Goal: Task Accomplishment & Management: Use online tool/utility

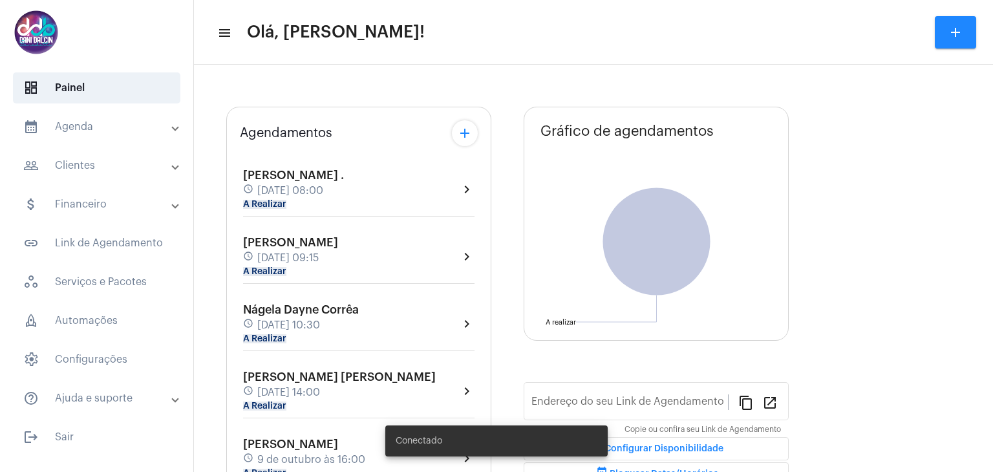
type input "[URL][DOMAIN_NAME]"
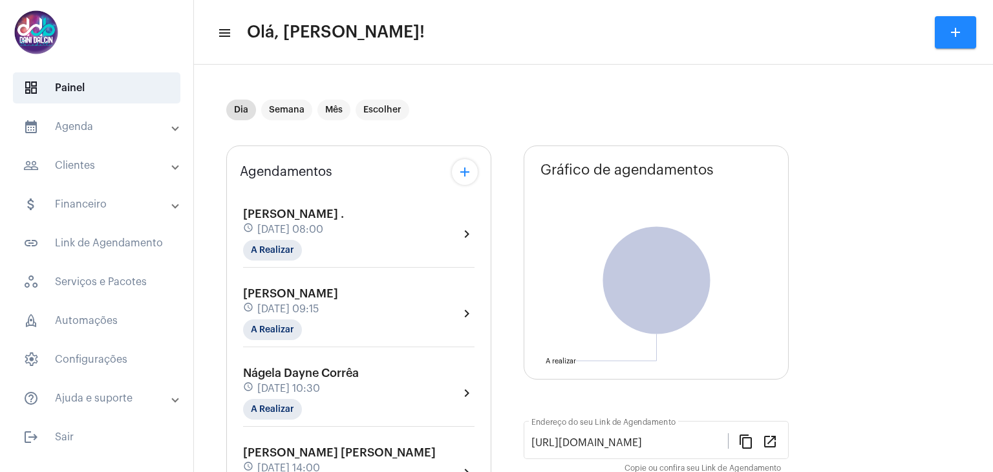
click at [100, 178] on mat-expansion-panel-header "people_outline Clientes" at bounding box center [100, 165] width 185 height 31
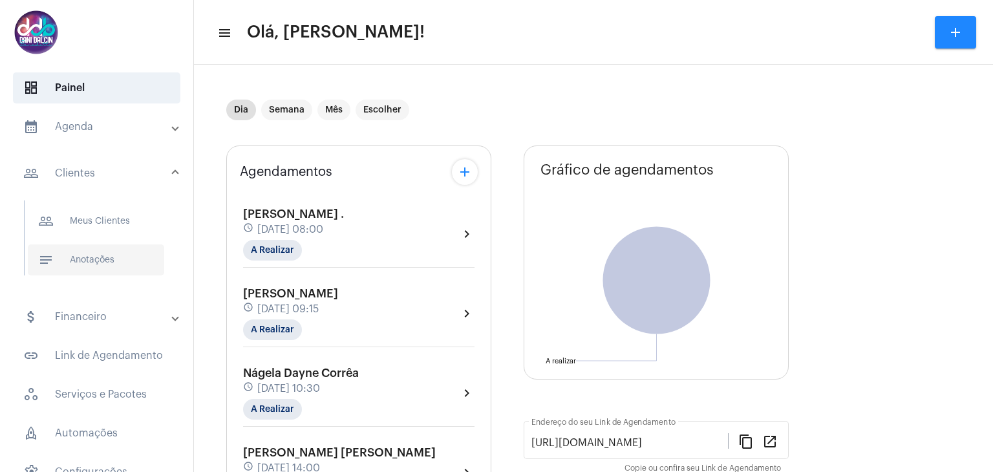
click at [119, 268] on span "notes Anotações" at bounding box center [96, 259] width 136 height 31
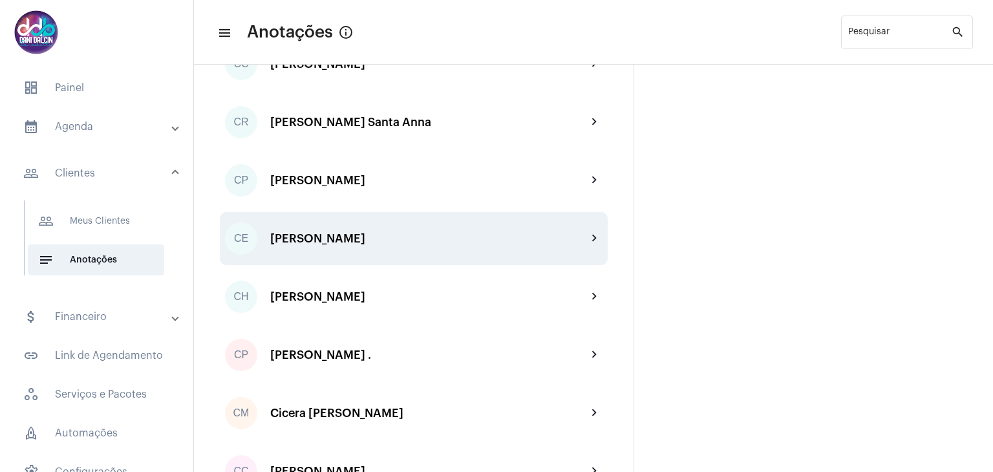
scroll to position [646, 0]
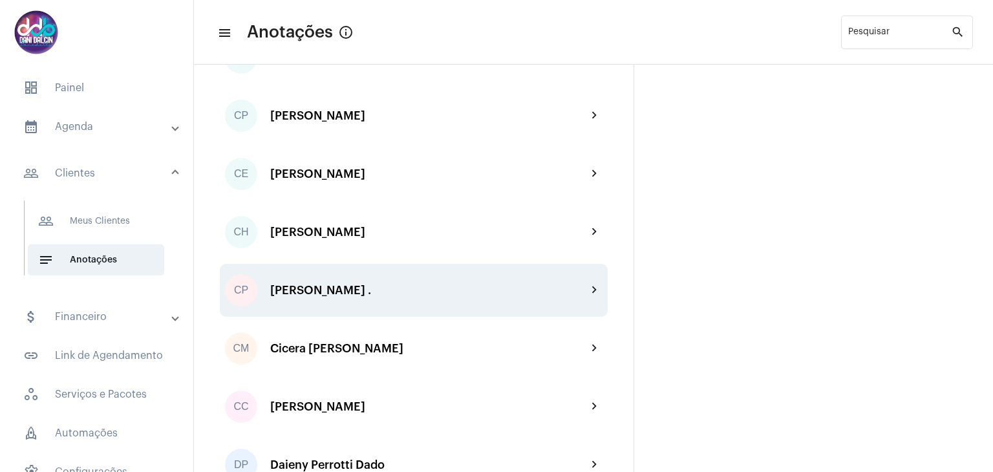
click at [427, 282] on div "CP [PERSON_NAME] . chevron_right" at bounding box center [414, 290] width 388 height 53
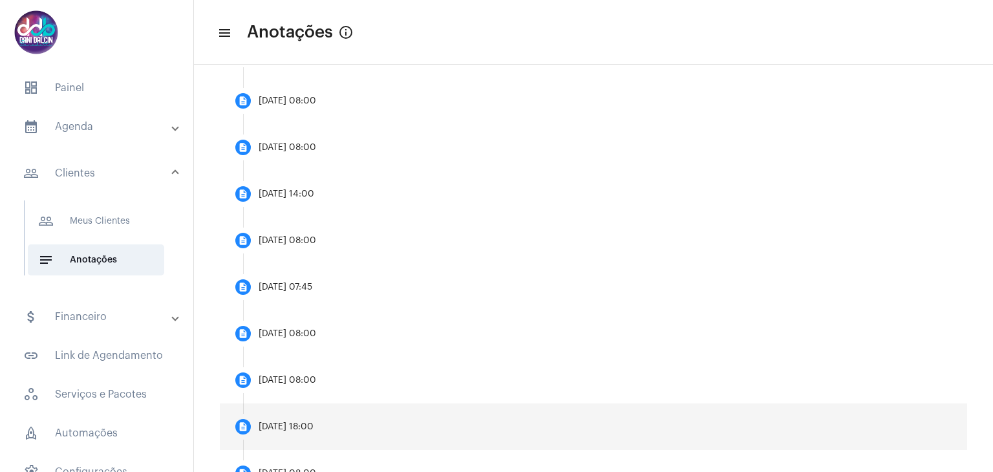
scroll to position [452, 0]
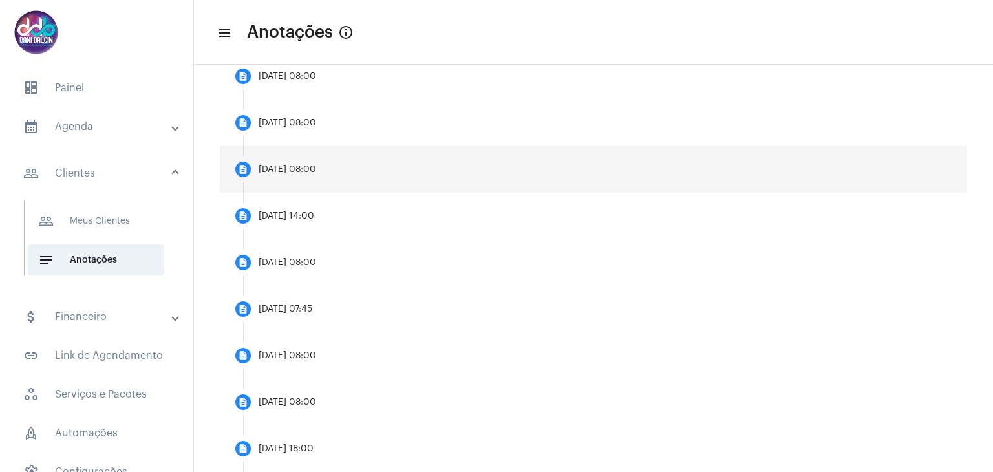
click at [364, 185] on mat-step-header "description [DATE] 08:00" at bounding box center [593, 169] width 747 height 47
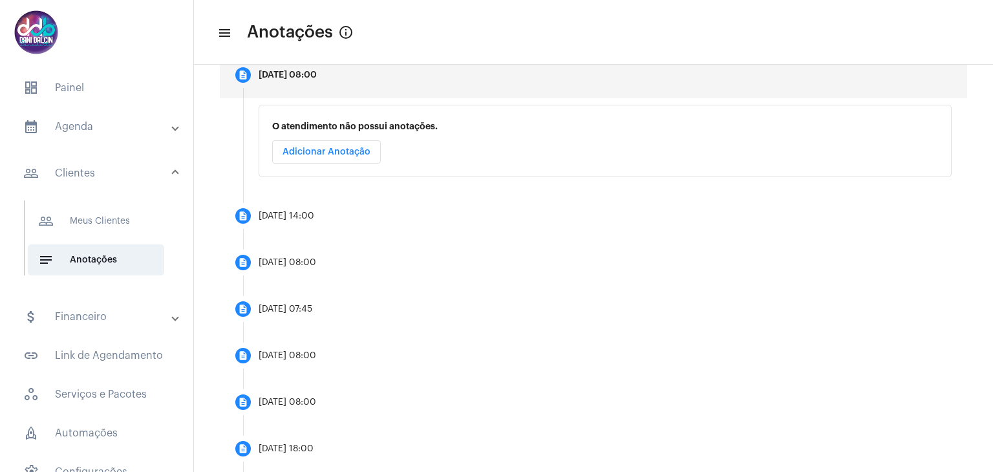
click at [335, 153] on span "Adicionar Anotação" at bounding box center [326, 151] width 88 height 9
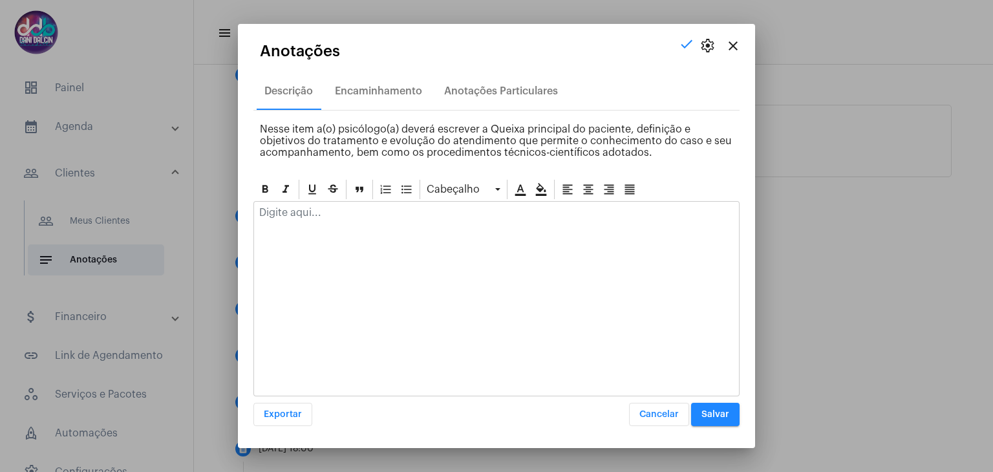
click at [343, 218] on div at bounding box center [496, 216] width 485 height 28
